Goal: Task Accomplishment & Management: Manage account settings

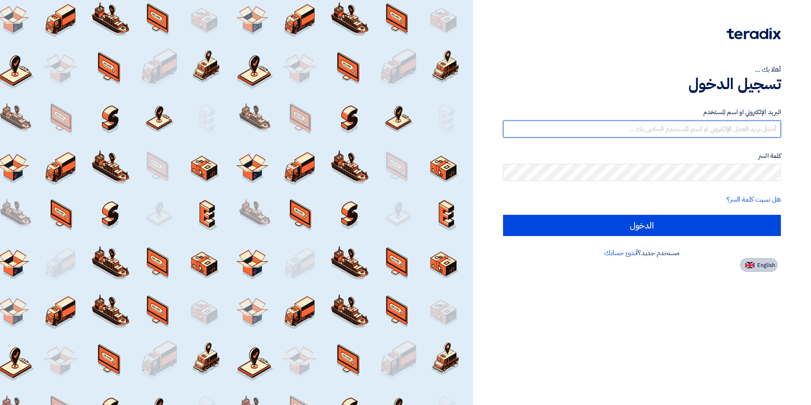
type input "[EMAIL_ADDRESS][DOMAIN_NAME]"
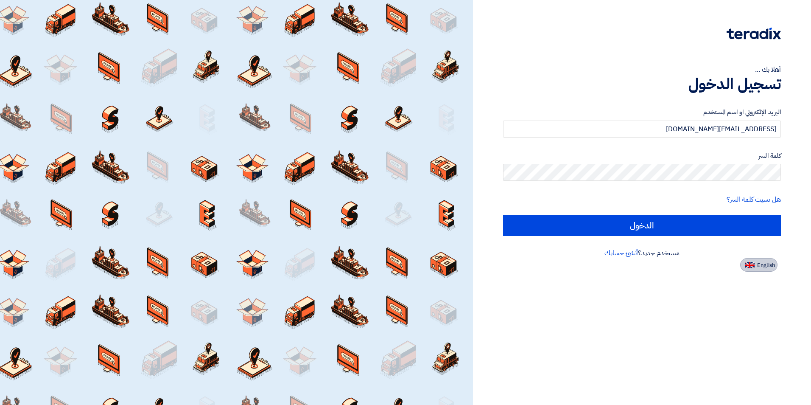
click at [763, 266] on span "English" at bounding box center [766, 265] width 18 height 6
type input "Sign in"
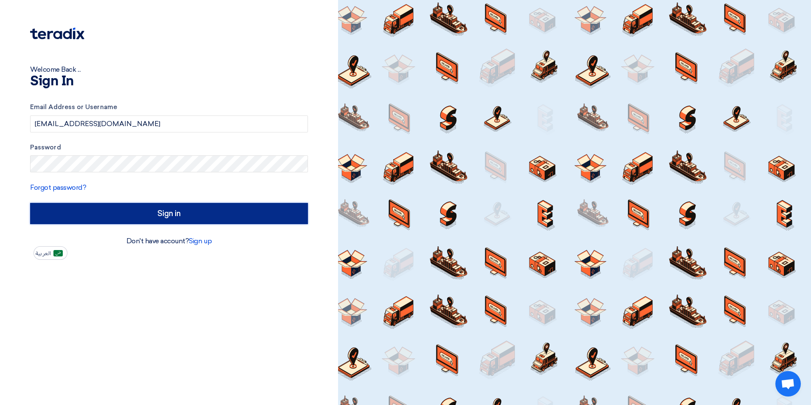
click at [79, 222] on input "Sign in" at bounding box center [169, 213] width 278 height 21
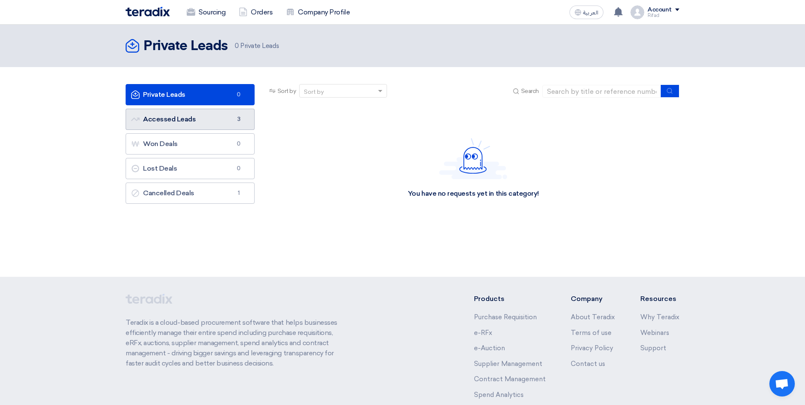
click at [213, 126] on link "Accessed Leads Accessed Leads 3" at bounding box center [190, 119] width 129 height 21
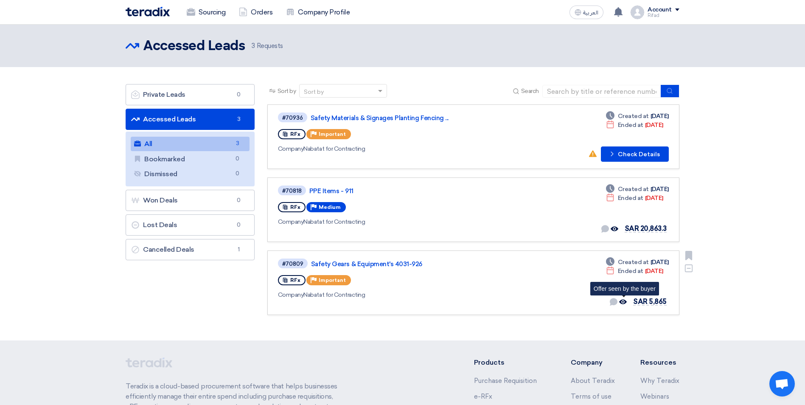
click at [624, 300] on use at bounding box center [623, 302] width 8 height 5
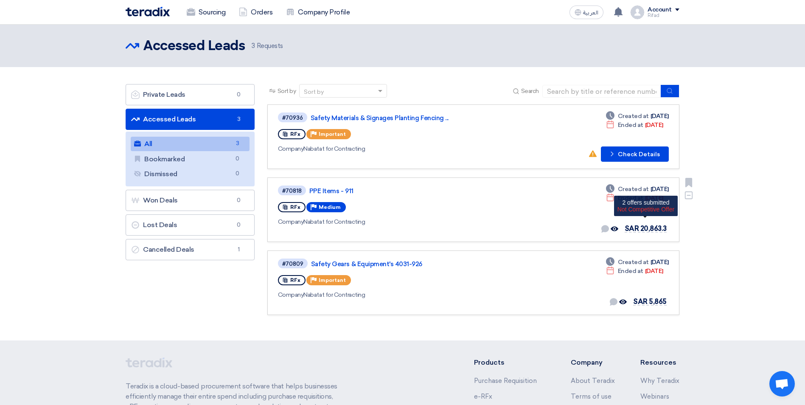
click at [638, 229] on span "SAR 20,863.3" at bounding box center [645, 228] width 42 height 8
click at [489, 216] on div "#70818 PPE Items - 911 RFx Priority Medium Company Nabatat for Contracting" at bounding box center [400, 210] width 245 height 50
click at [330, 192] on link "PPE Items - 911" at bounding box center [415, 191] width 212 height 8
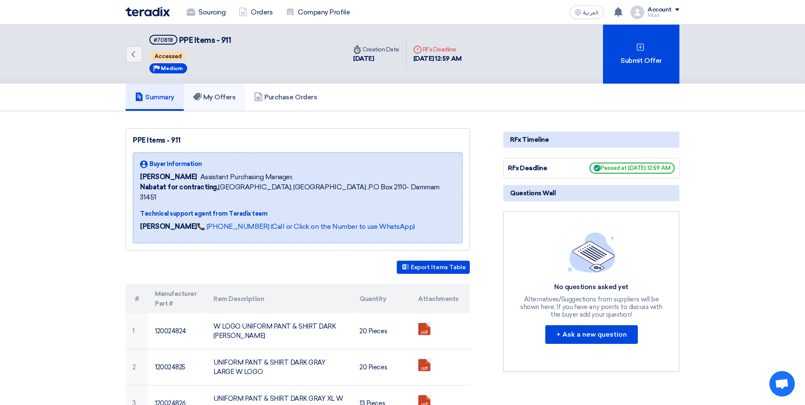
click at [214, 93] on h5 "My Offers" at bounding box center [214, 97] width 43 height 8
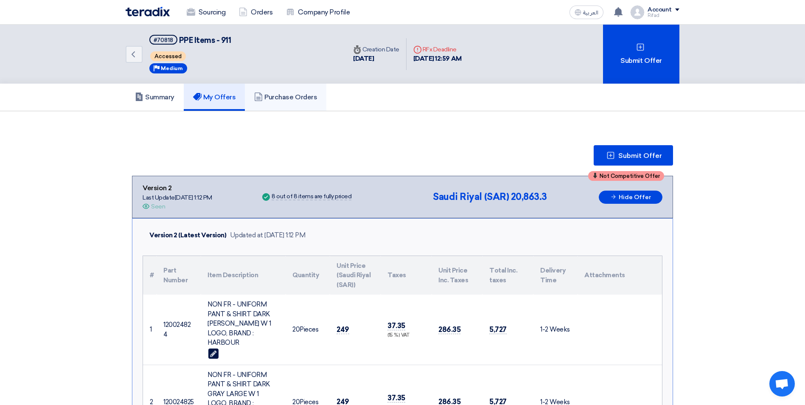
click at [282, 98] on h5 "Purchase Orders" at bounding box center [285, 97] width 63 height 8
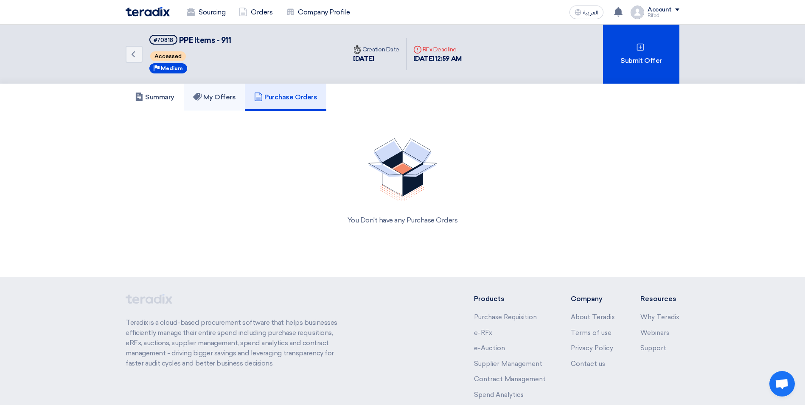
click at [225, 103] on link "My Offers" at bounding box center [215, 97] width 62 height 27
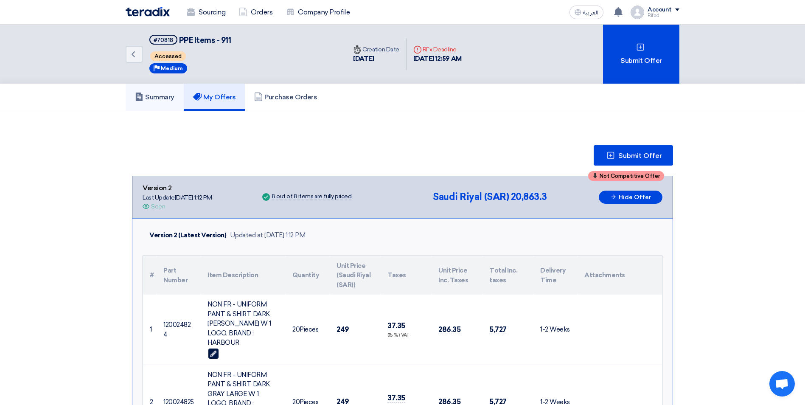
click at [160, 103] on link "Summary" at bounding box center [155, 97] width 58 height 27
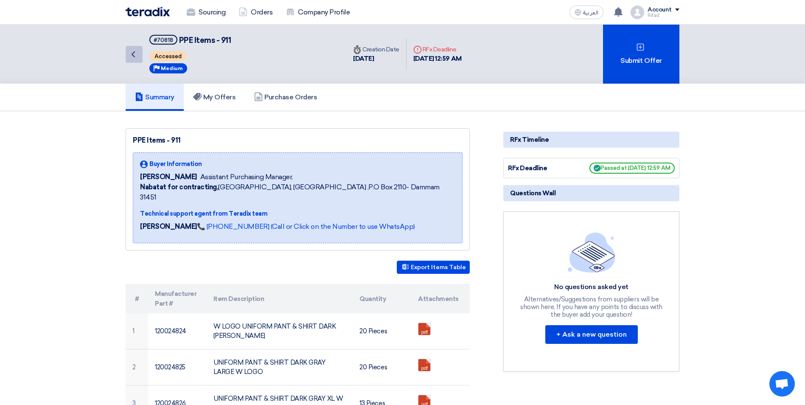
click at [140, 58] on link "Back" at bounding box center [134, 54] width 17 height 17
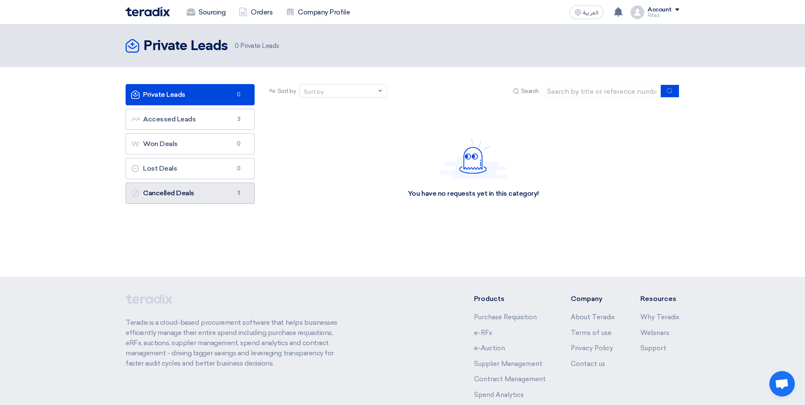
click at [200, 192] on link "Cancelled Deals Cancelled Deals 1" at bounding box center [190, 192] width 129 height 21
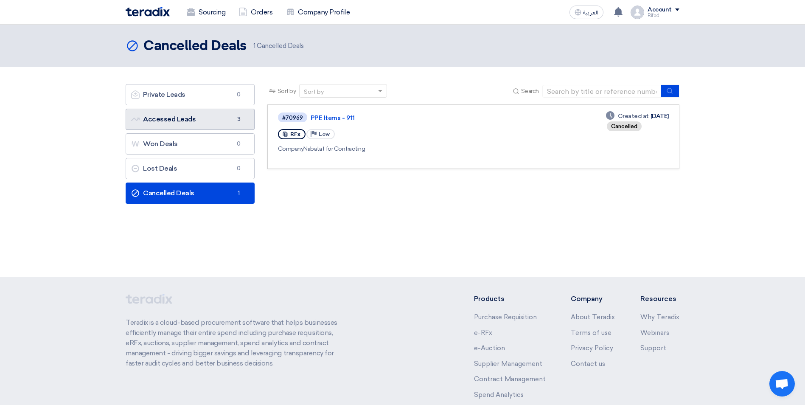
click at [187, 120] on link "Accessed Leads Accessed Leads 3" at bounding box center [190, 119] width 129 height 21
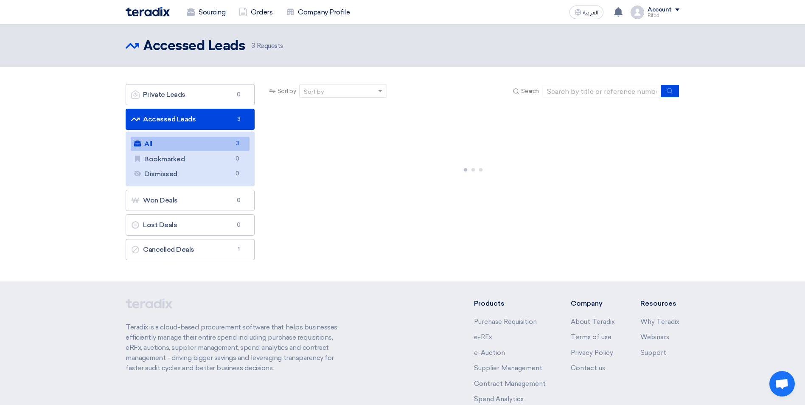
click at [196, 141] on link "All All 3" at bounding box center [190, 144] width 119 height 14
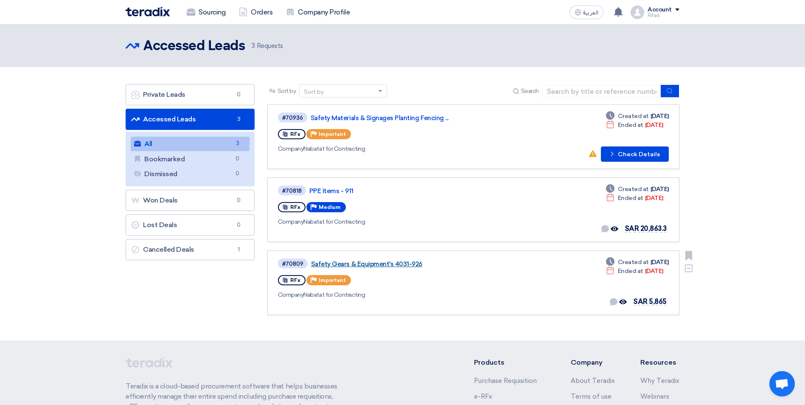
click at [341, 260] on link "Safety Gears & Equipment's 4031-926" at bounding box center [417, 264] width 212 height 8
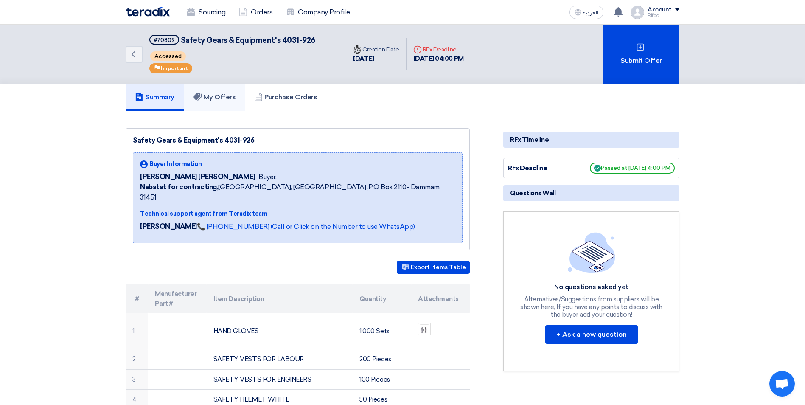
click at [210, 97] on h5 "My Offers" at bounding box center [214, 97] width 43 height 8
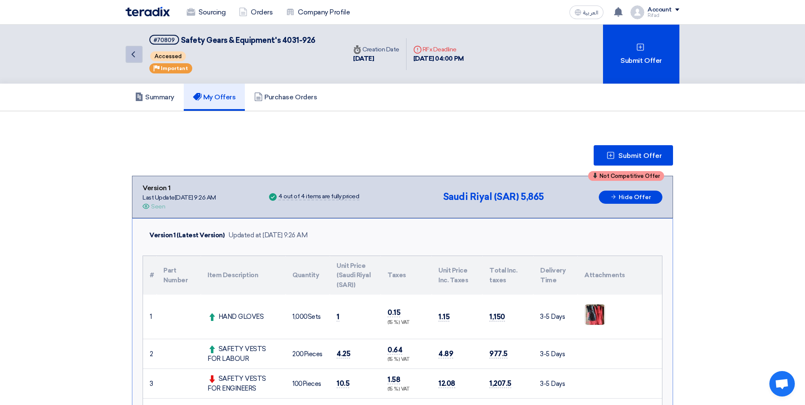
click at [127, 59] on link "Back" at bounding box center [134, 54] width 17 height 17
